Goal: Find specific page/section: Find specific page/section

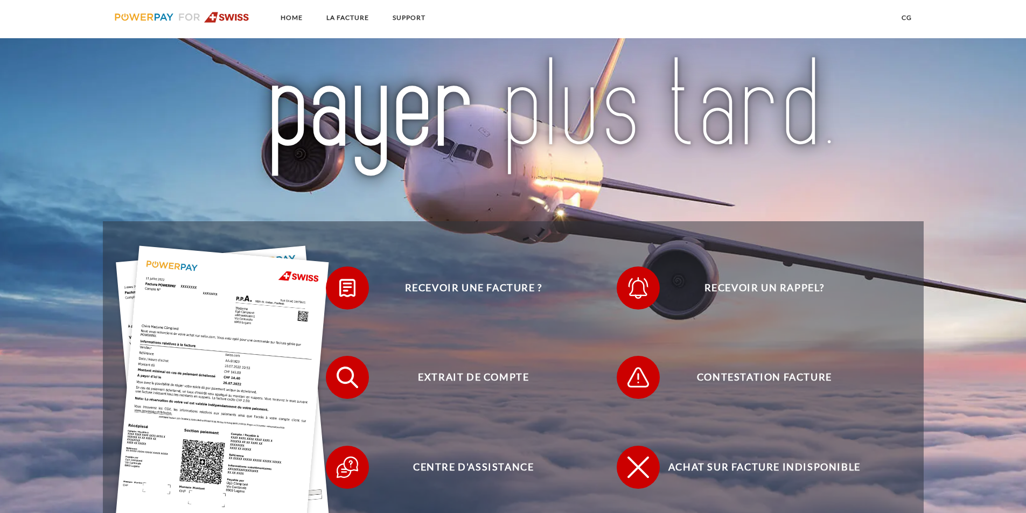
scroll to position [269, 0]
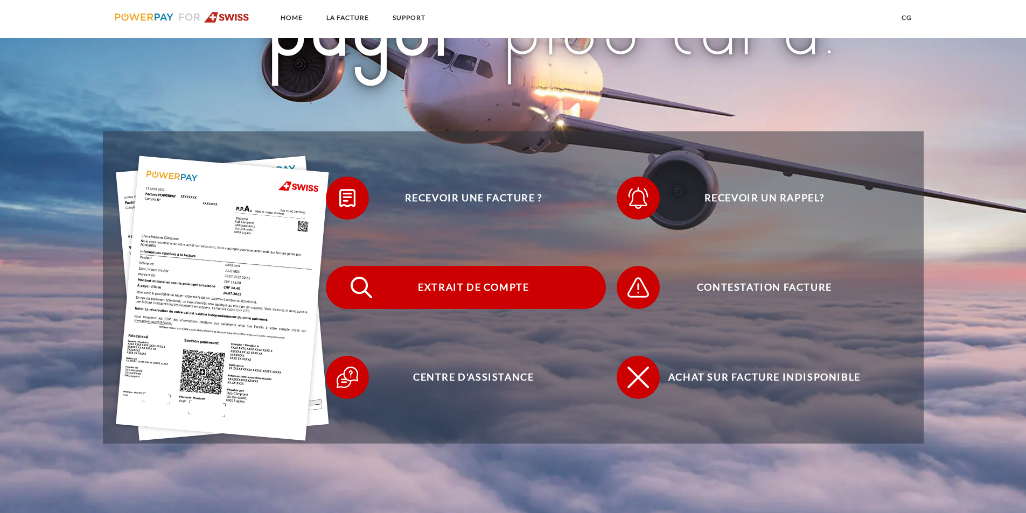
click at [516, 297] on span "Extrait de compte" at bounding box center [473, 287] width 264 height 43
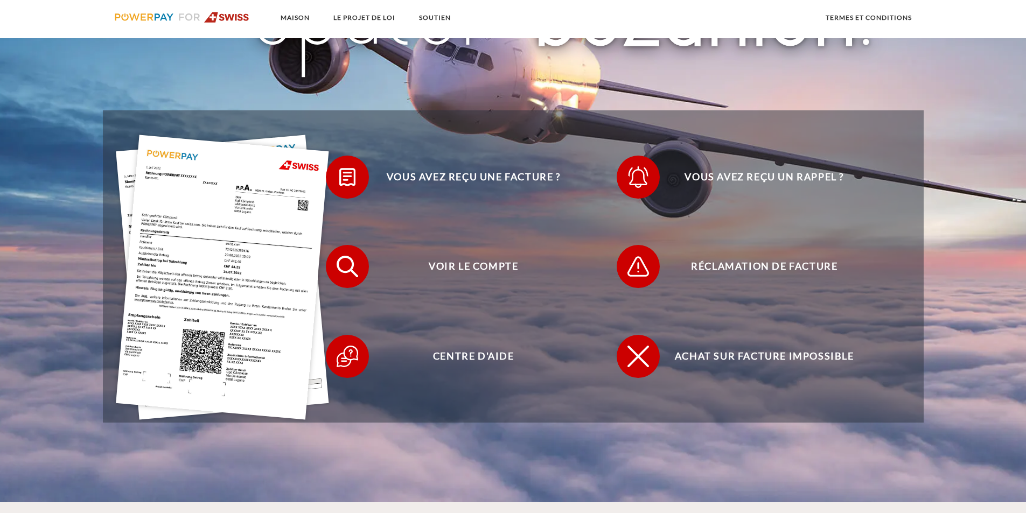
scroll to position [269, 0]
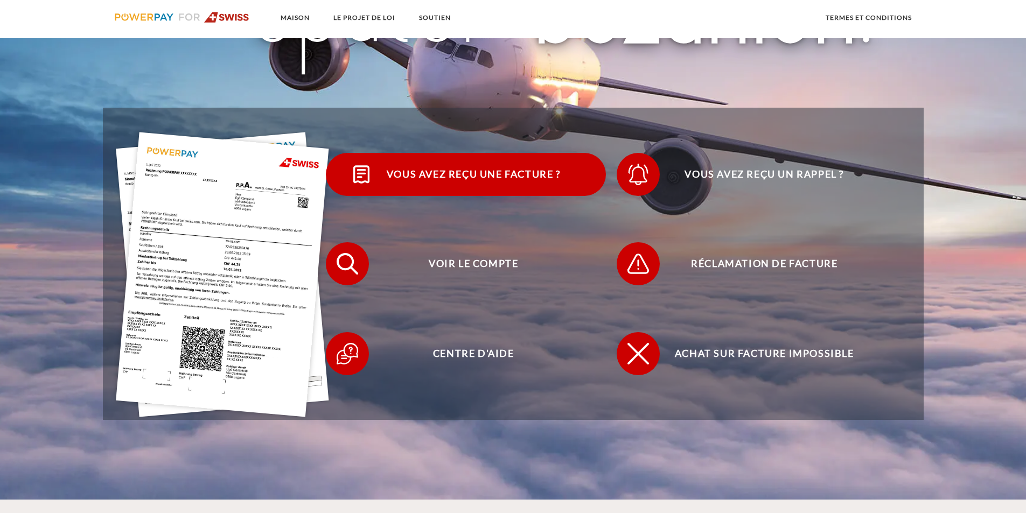
click at [454, 179] on font "Vous avez reçu une facture ?" at bounding box center [474, 174] width 174 height 12
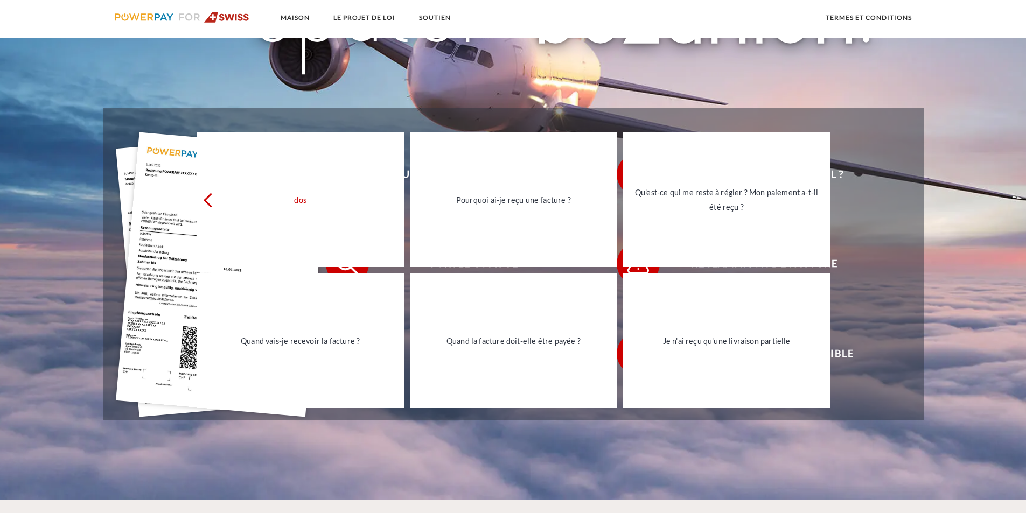
click at [563, 454] on header "Maison LE PROJET DE LOI SOUTIEN termes et conditions dos dos" at bounding box center [513, 115] width 1026 height 769
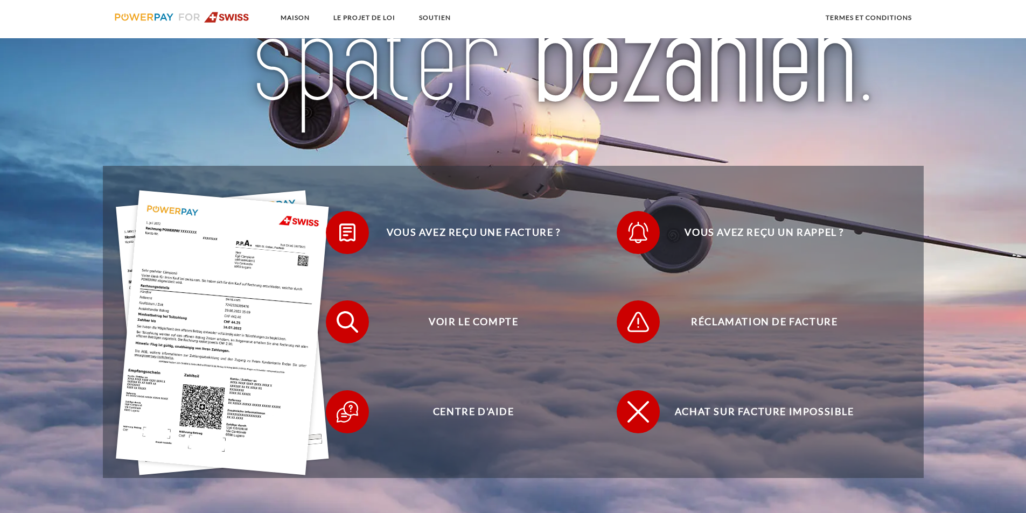
scroll to position [215, 0]
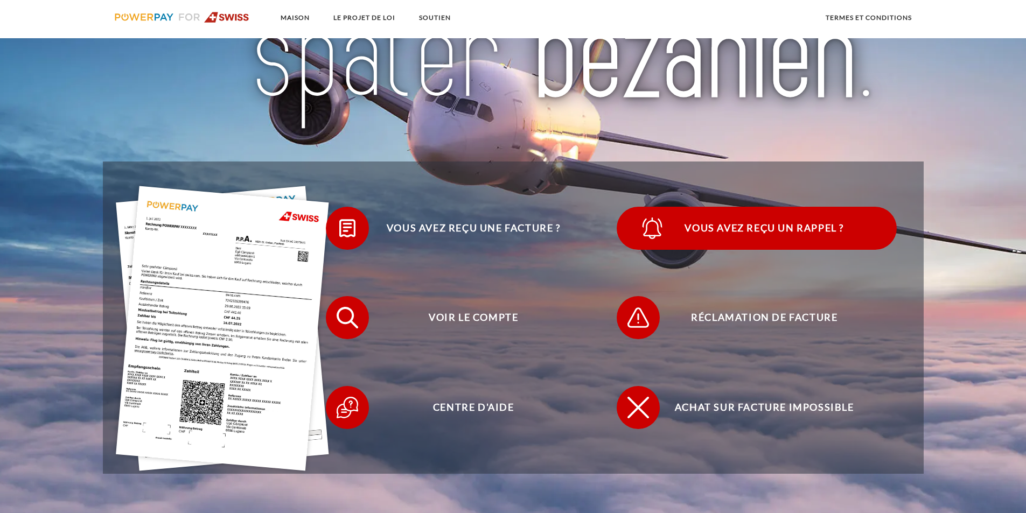
click at [782, 233] on font "Vous avez reçu un rappel ?" at bounding box center [763, 228] width 159 height 12
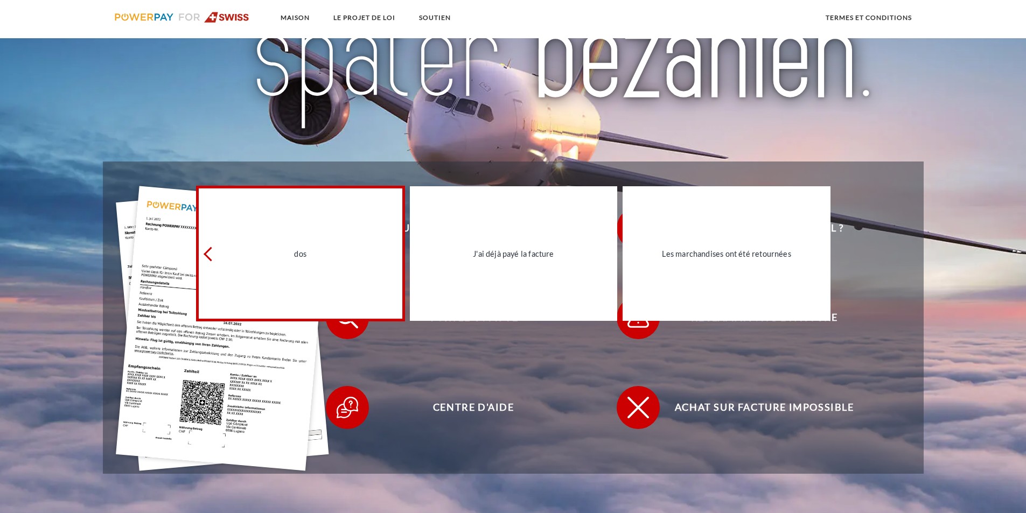
click at [212, 257] on icon at bounding box center [211, 254] width 15 height 15
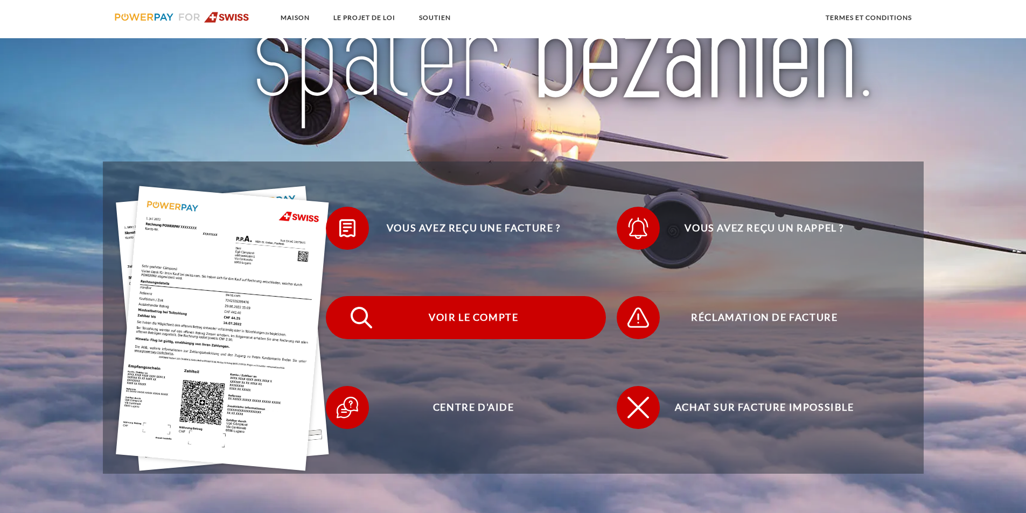
click at [495, 321] on font "Voir le compte" at bounding box center [473, 317] width 89 height 12
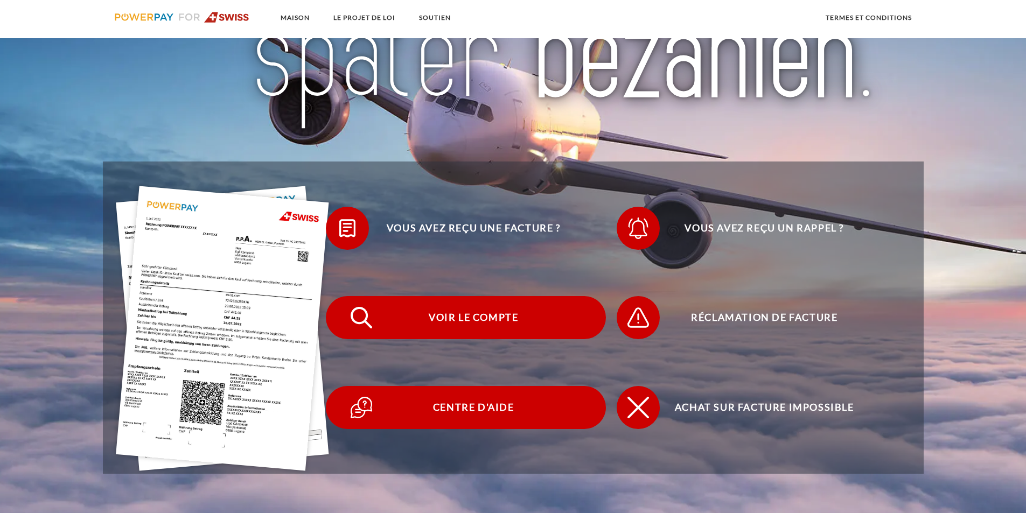
click at [495, 408] on font "Centre d'aide" at bounding box center [473, 407] width 81 height 12
